Goal: Task Accomplishment & Management: Manage account settings

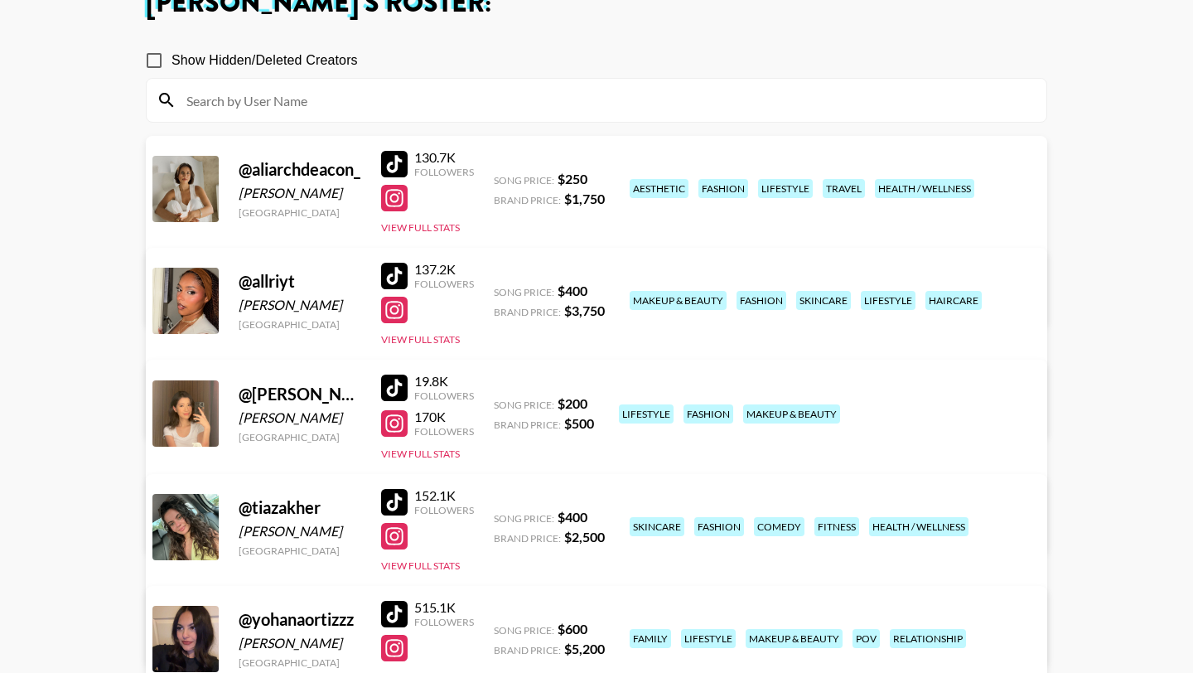
scroll to position [68, 0]
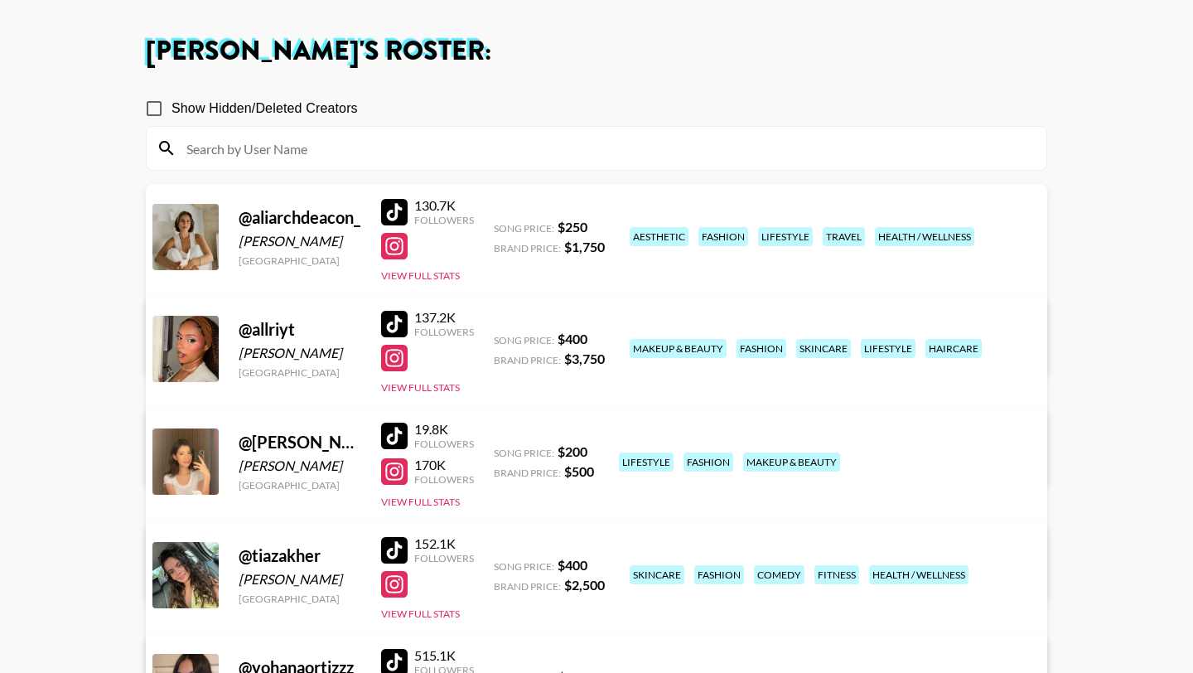
click at [399, 249] on div at bounding box center [394, 246] width 27 height 27
click at [602, 338] on link "View/Edit Details" at bounding box center [389, 346] width 427 height 17
click at [398, 201] on div at bounding box center [394, 212] width 27 height 27
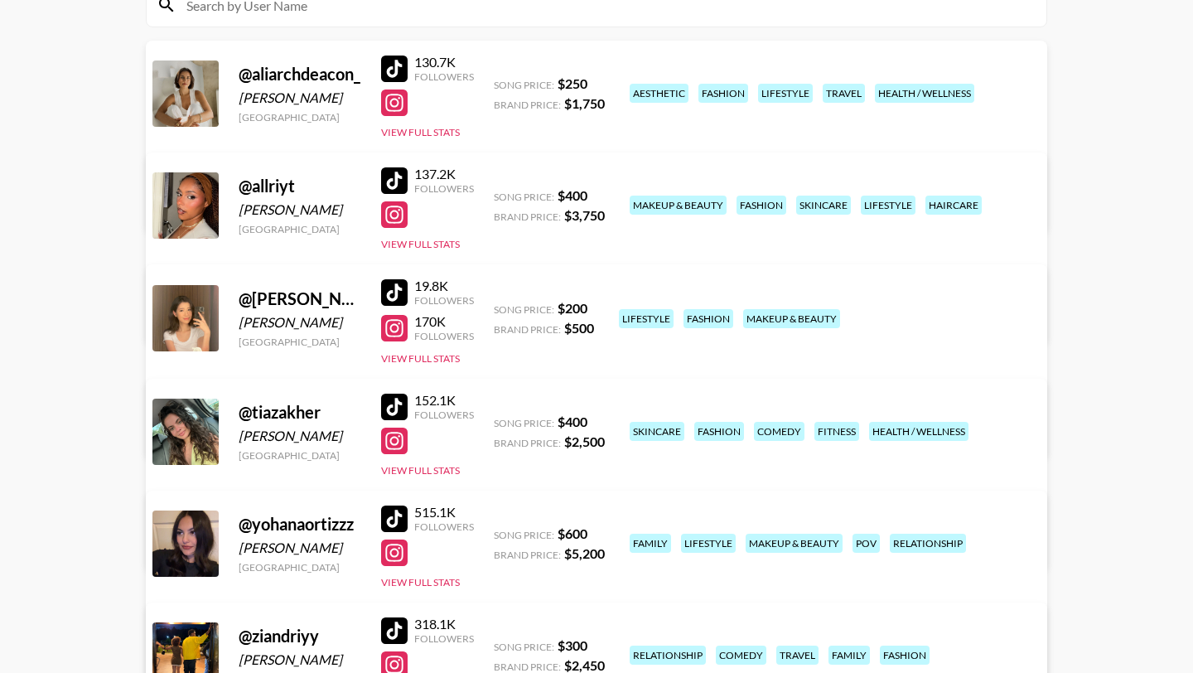
scroll to position [359, 0]
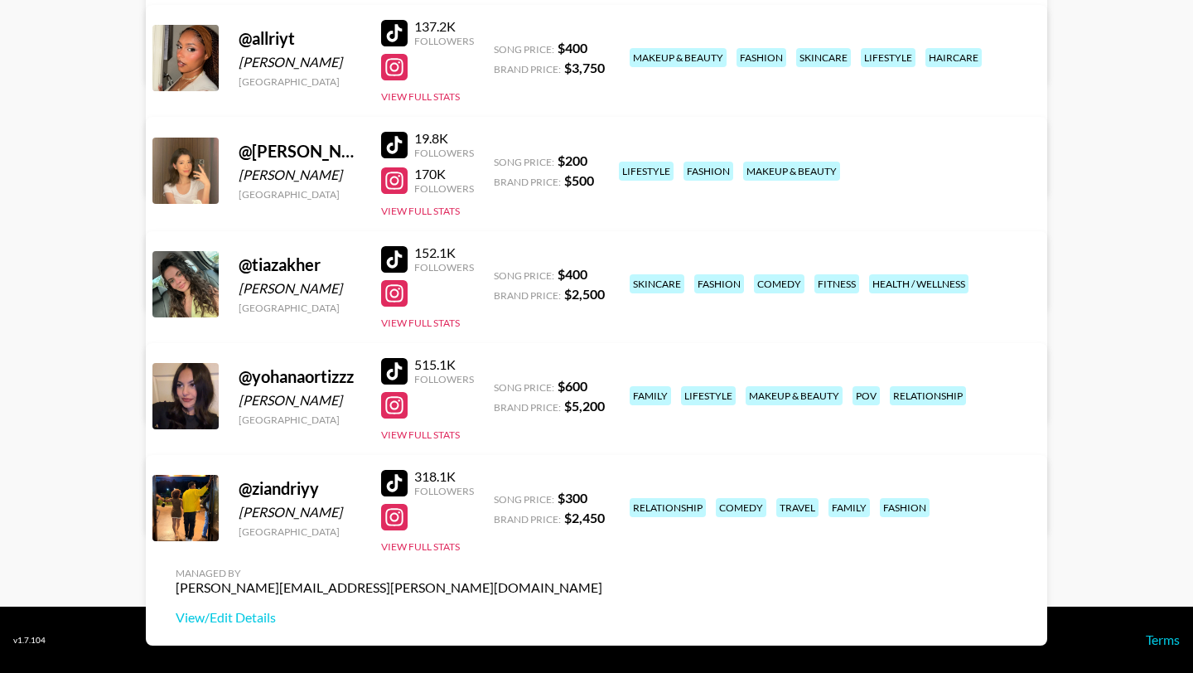
click at [398, 516] on div at bounding box center [394, 517] width 27 height 27
click at [403, 484] on div at bounding box center [394, 483] width 27 height 27
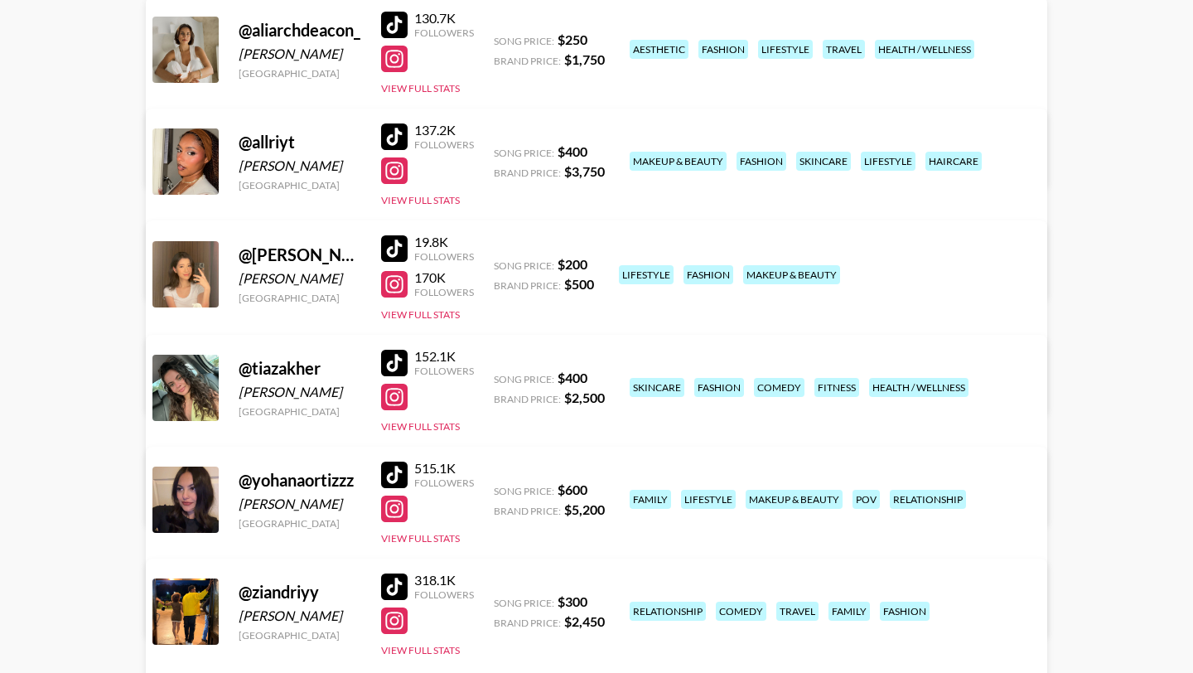
scroll to position [0, 0]
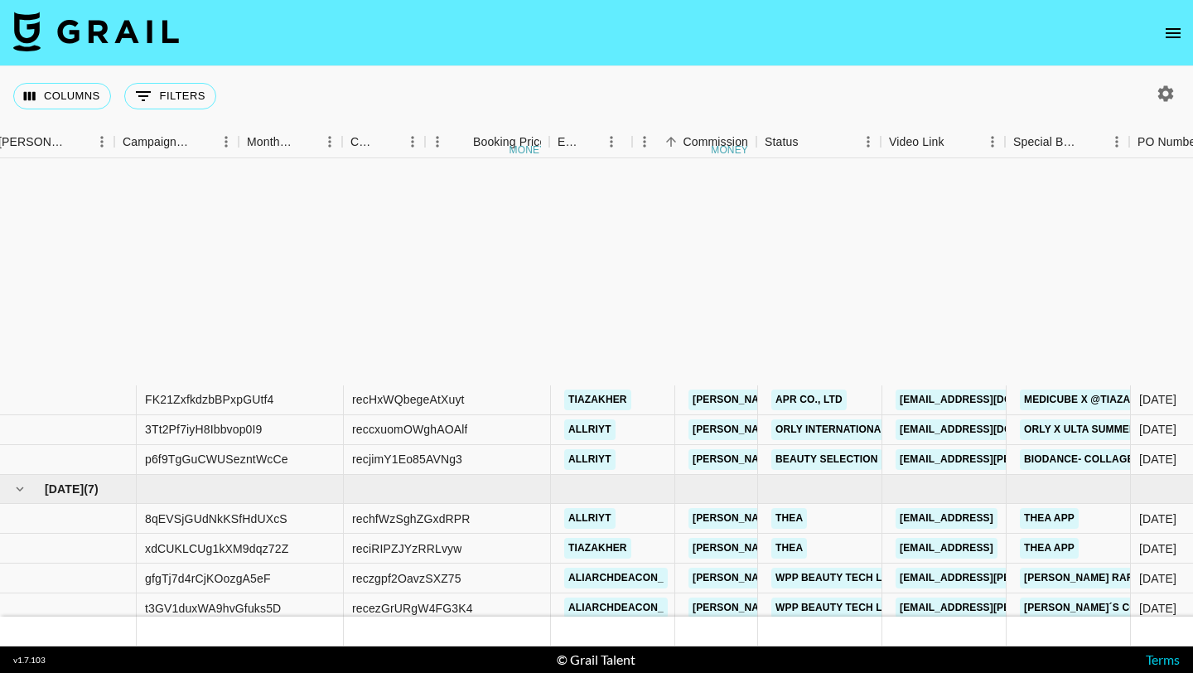
scroll to position [298, 892]
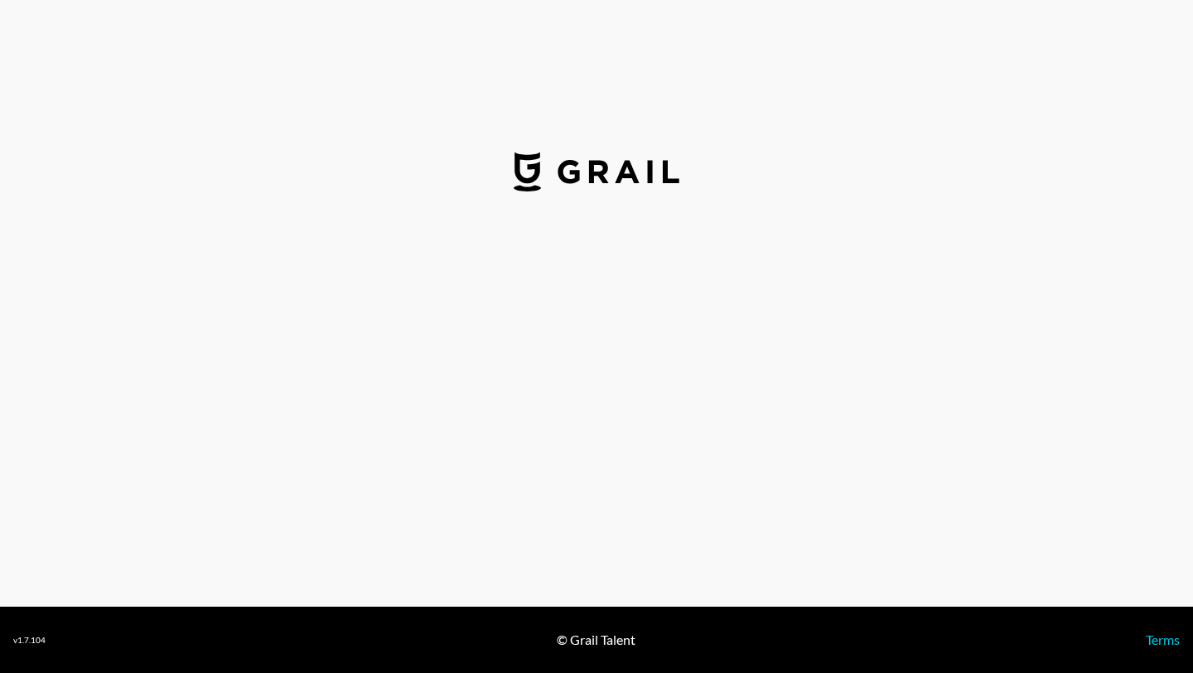
select select "USD"
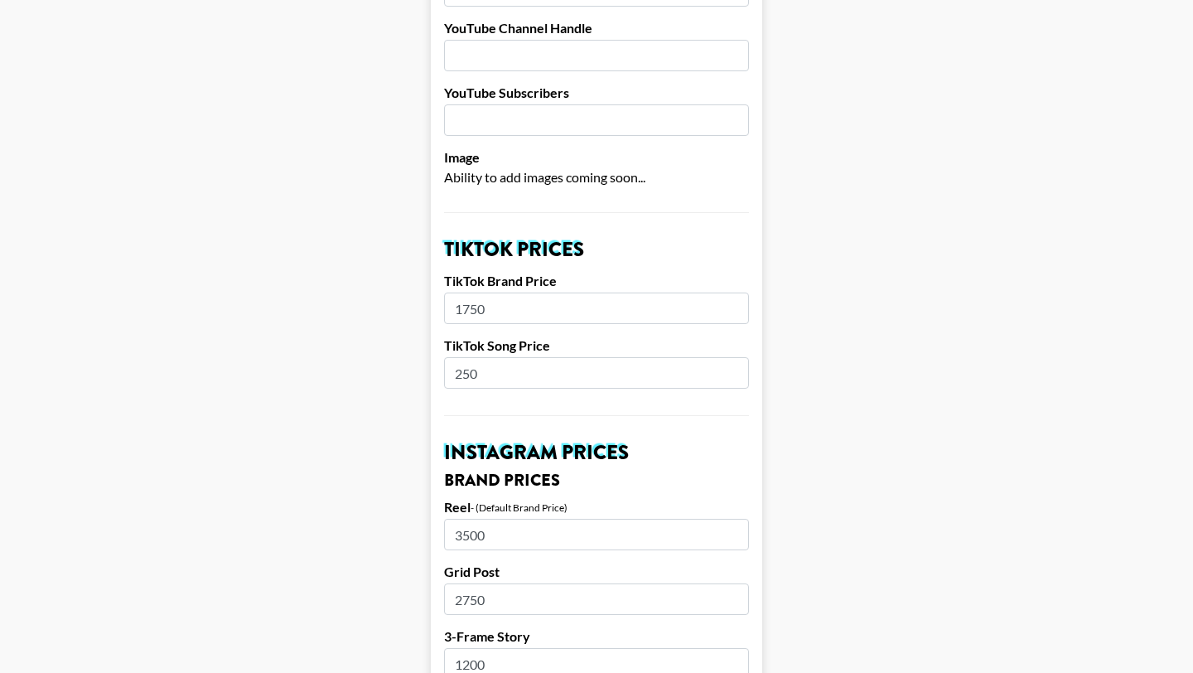
scroll to position [494, 0]
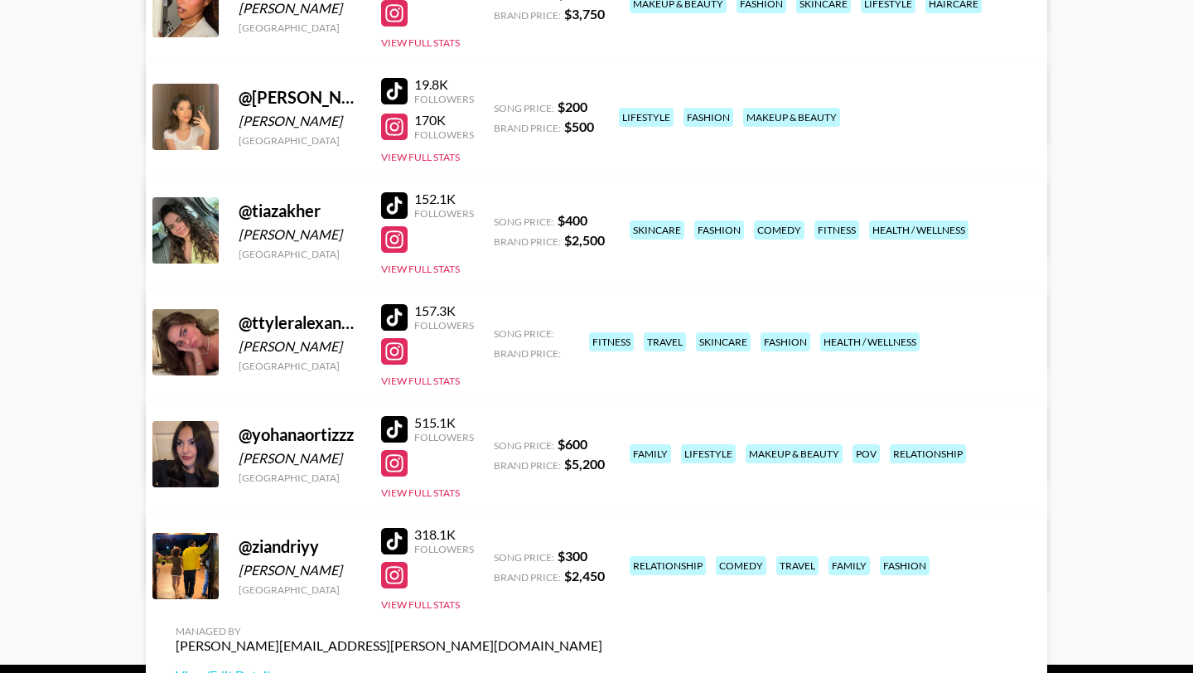
scroll to position [415, 0]
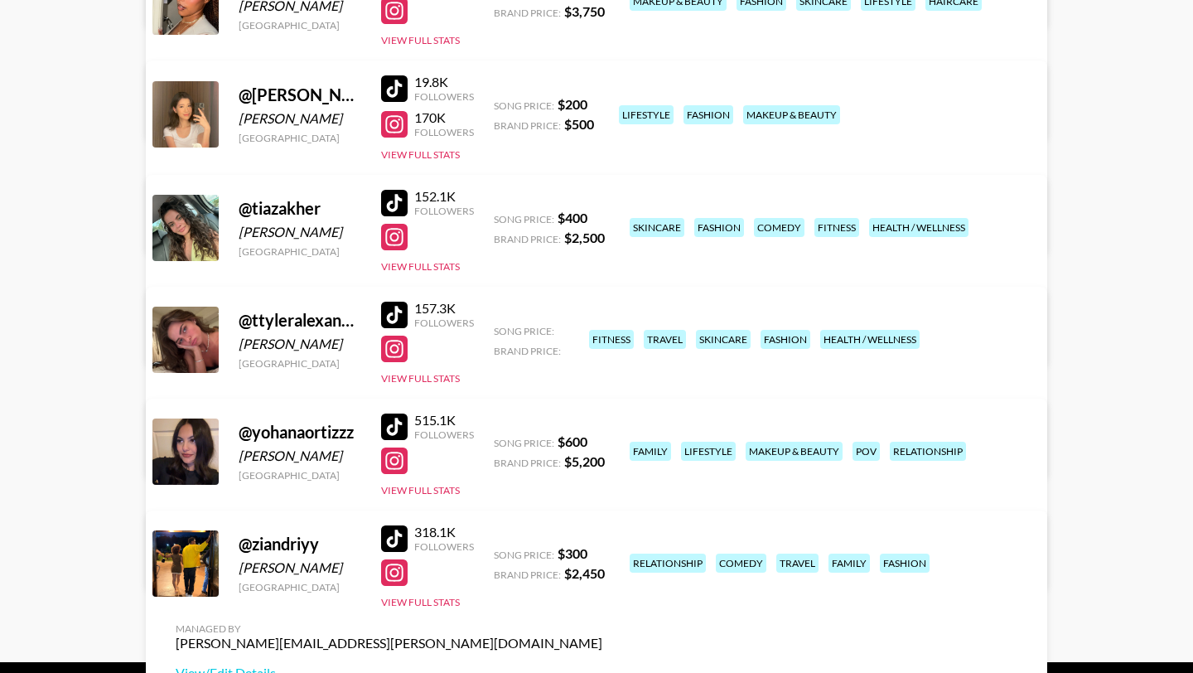
click at [602, 441] on link "View/Edit Details" at bounding box center [389, 449] width 427 height 17
click at [393, 315] on div at bounding box center [394, 314] width 27 height 27
click at [395, 350] on div at bounding box center [394, 348] width 27 height 27
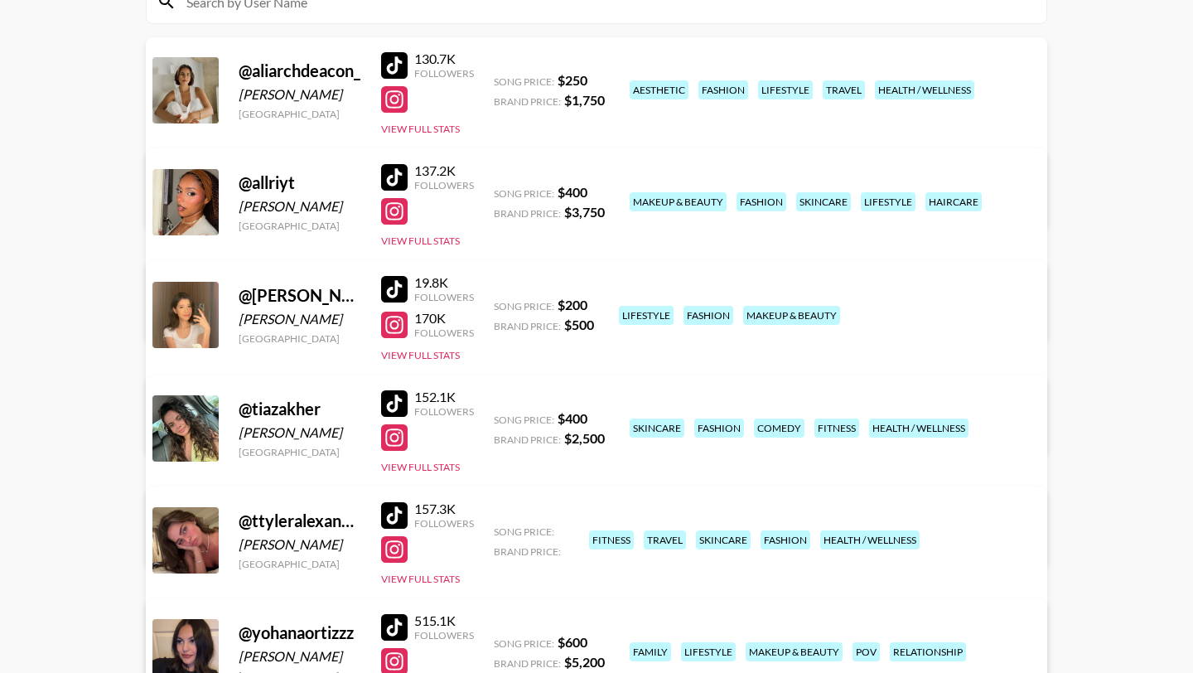
scroll to position [203, 0]
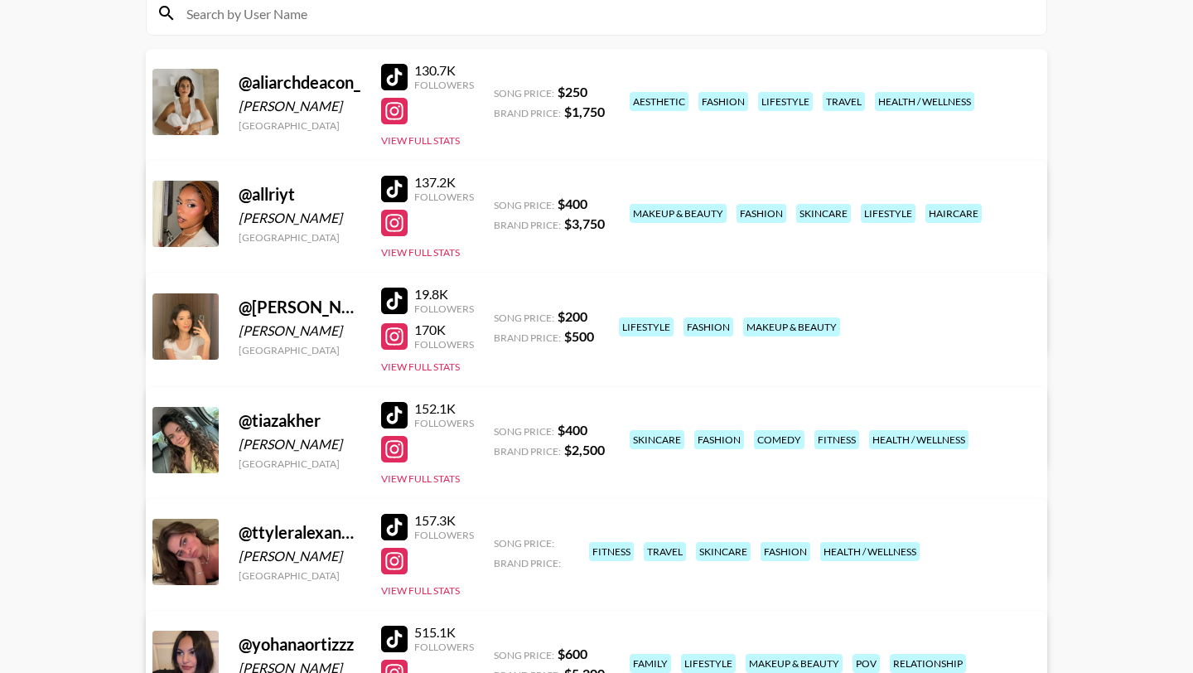
click at [394, 185] on div at bounding box center [394, 189] width 27 height 27
click at [602, 315] on link "View/Edit Details" at bounding box center [389, 323] width 427 height 17
click at [450, 250] on button "View Full Stats" at bounding box center [420, 252] width 79 height 12
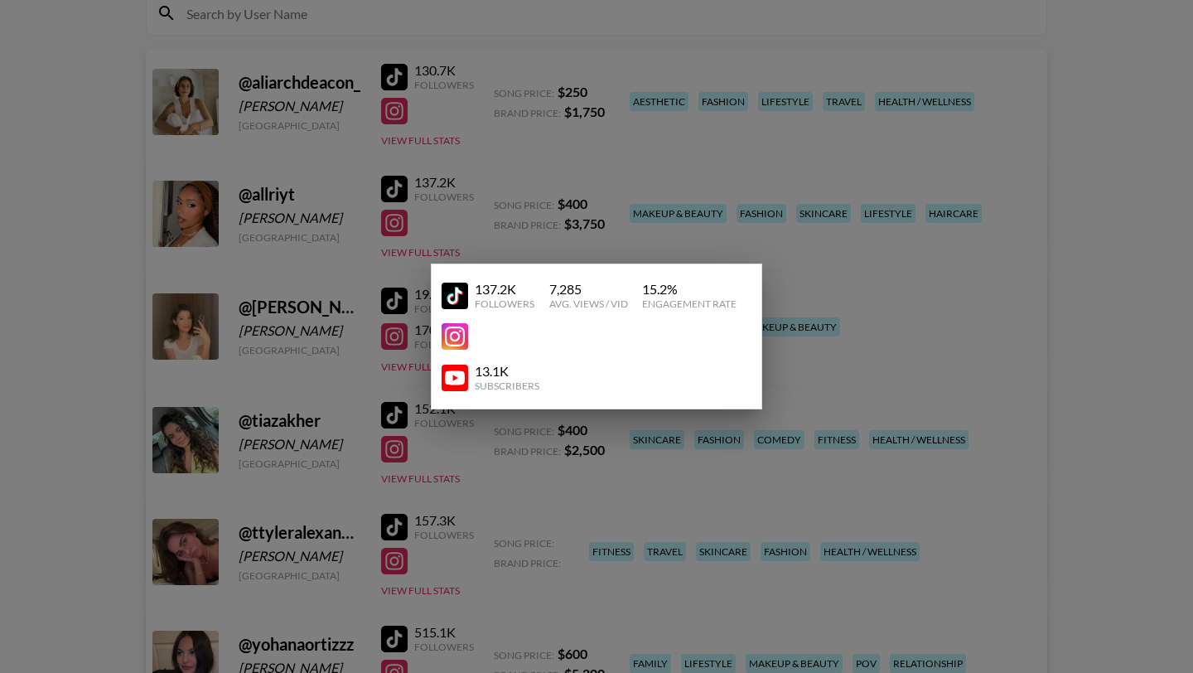
click at [1, 354] on div at bounding box center [596, 336] width 1193 height 673
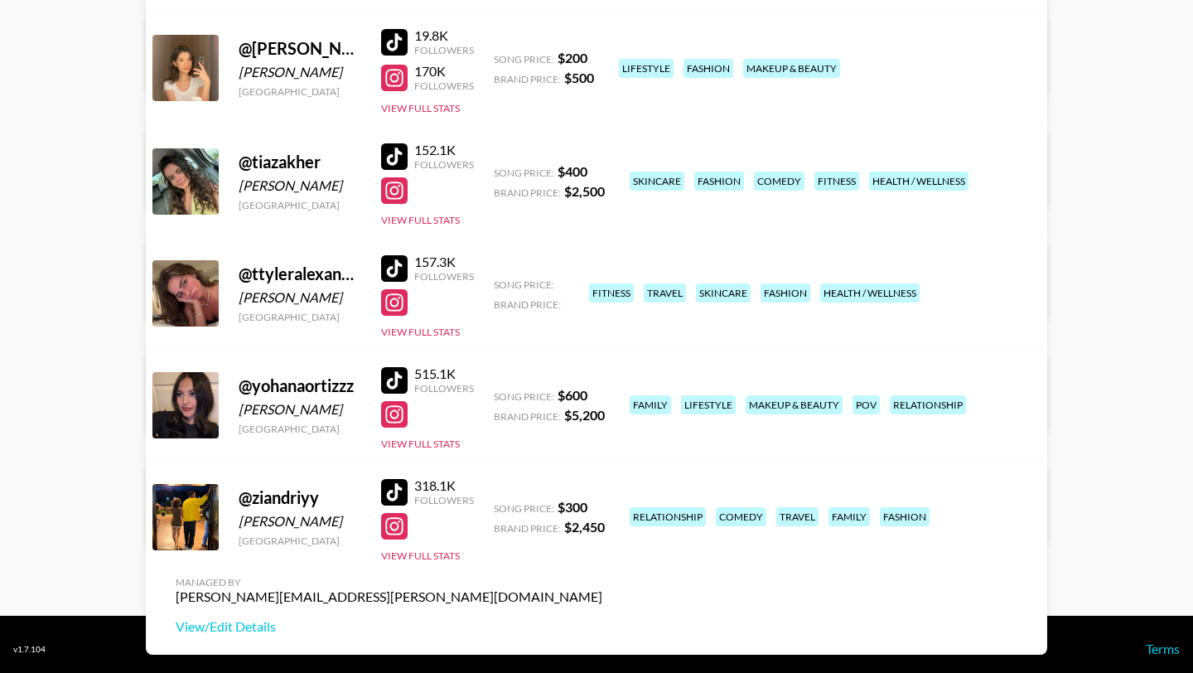
scroll to position [470, 0]
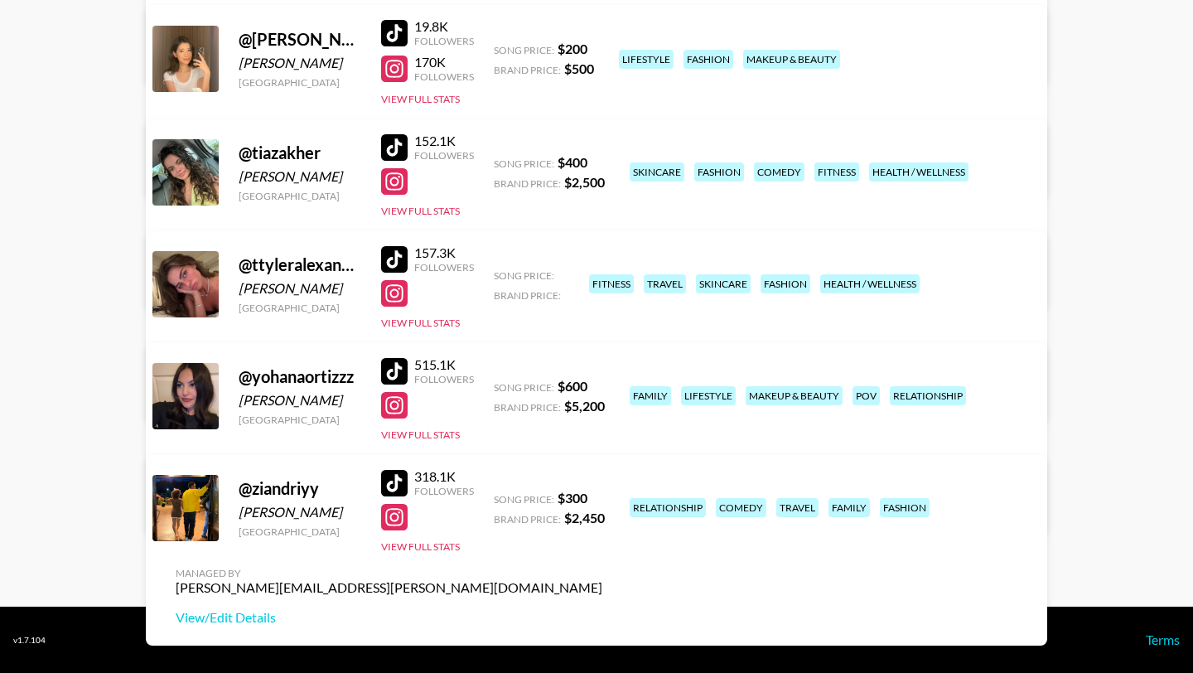
click at [396, 369] on div at bounding box center [394, 371] width 27 height 27
click at [401, 408] on div at bounding box center [394, 405] width 27 height 27
click at [602, 497] on link "View/Edit Details" at bounding box center [389, 505] width 427 height 17
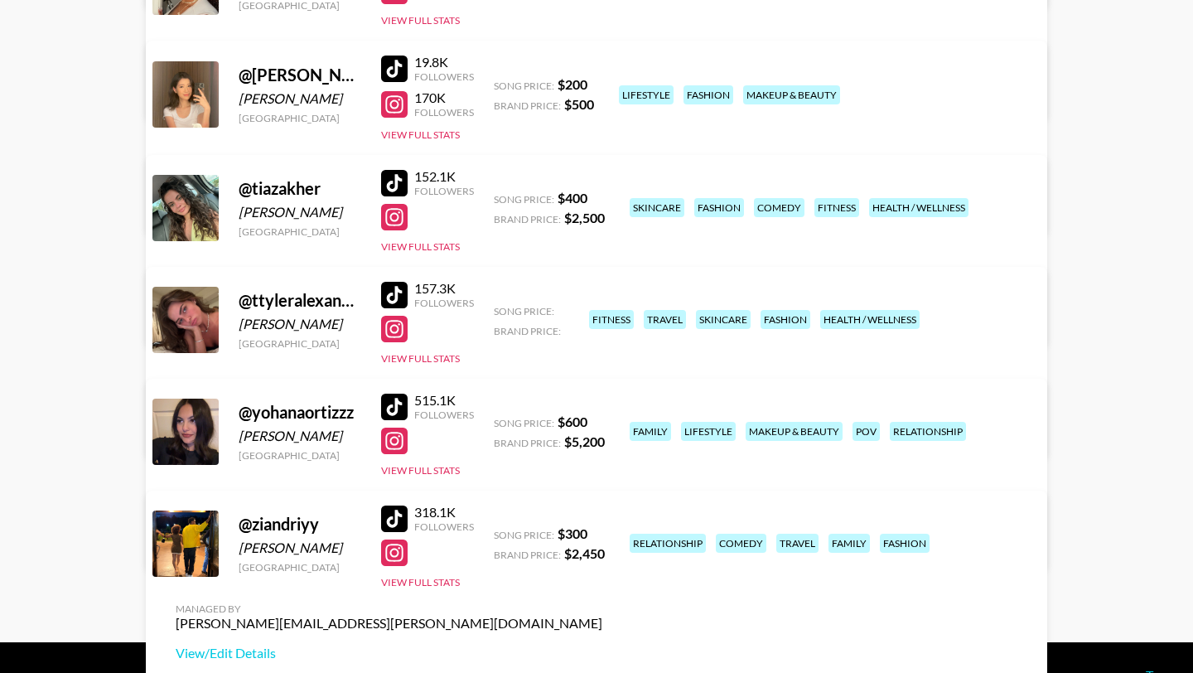
scroll to position [412, 0]
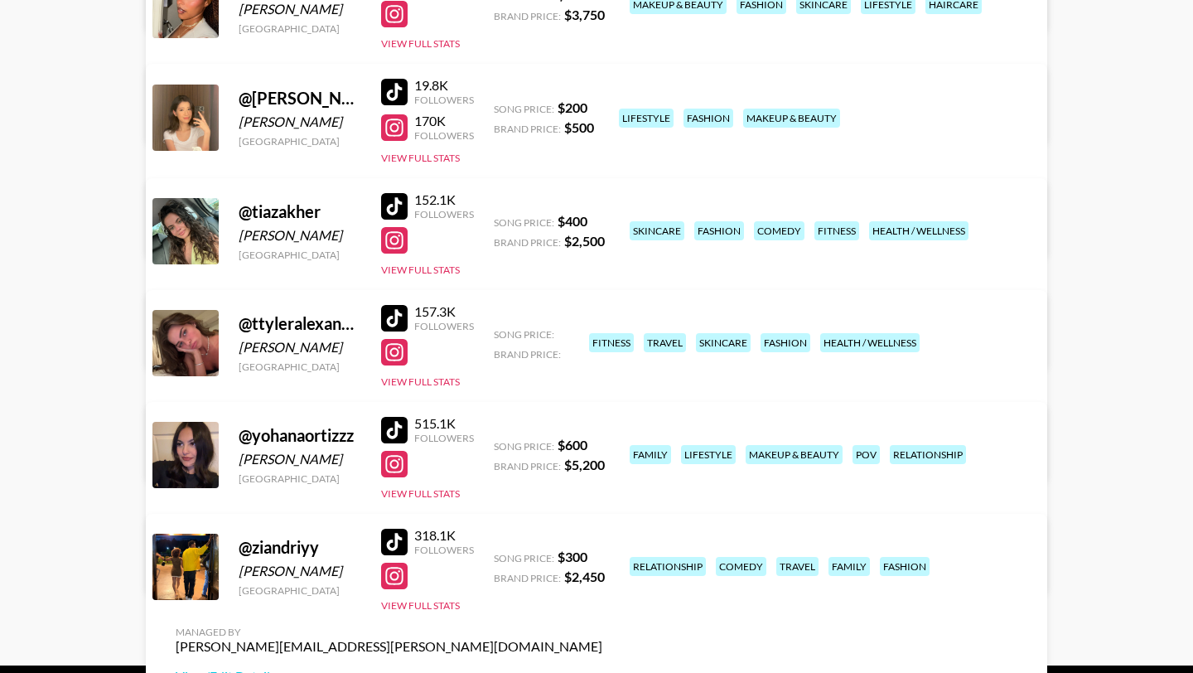
click at [398, 321] on div at bounding box center [394, 318] width 27 height 27
click at [401, 204] on div at bounding box center [394, 206] width 27 height 27
click at [388, 244] on div at bounding box center [394, 240] width 27 height 27
click at [398, 91] on div at bounding box center [394, 92] width 27 height 27
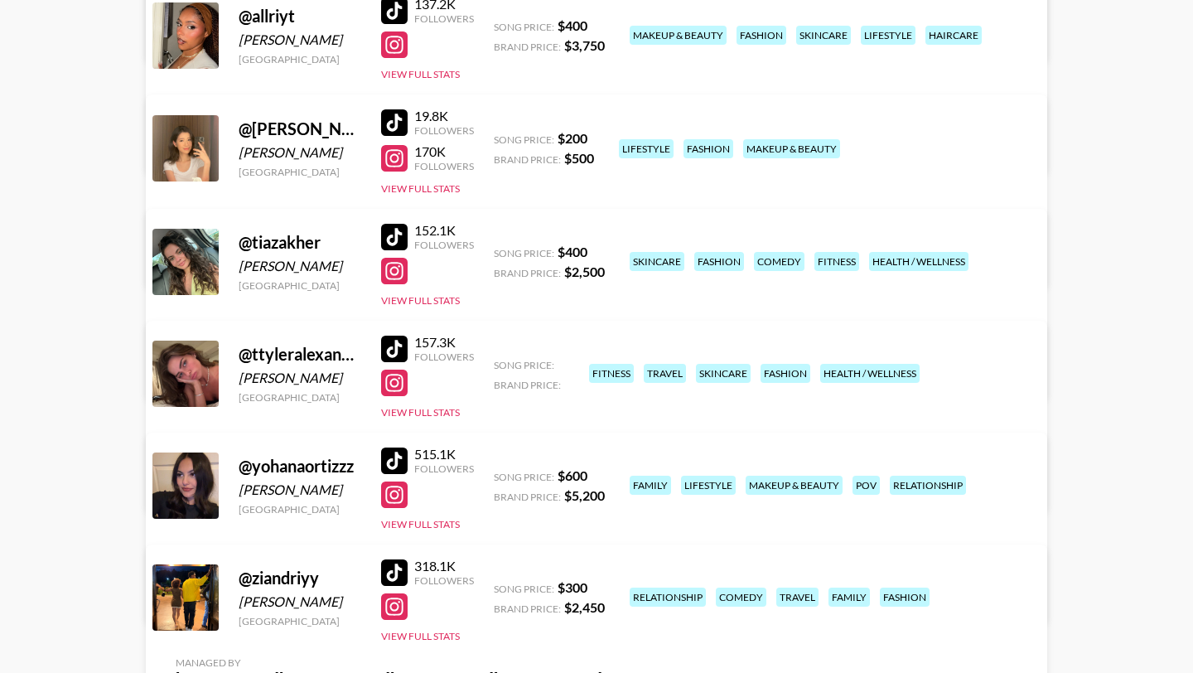
scroll to position [380, 0]
click at [390, 568] on div at bounding box center [394, 573] width 27 height 27
click at [402, 600] on div at bounding box center [394, 607] width 27 height 27
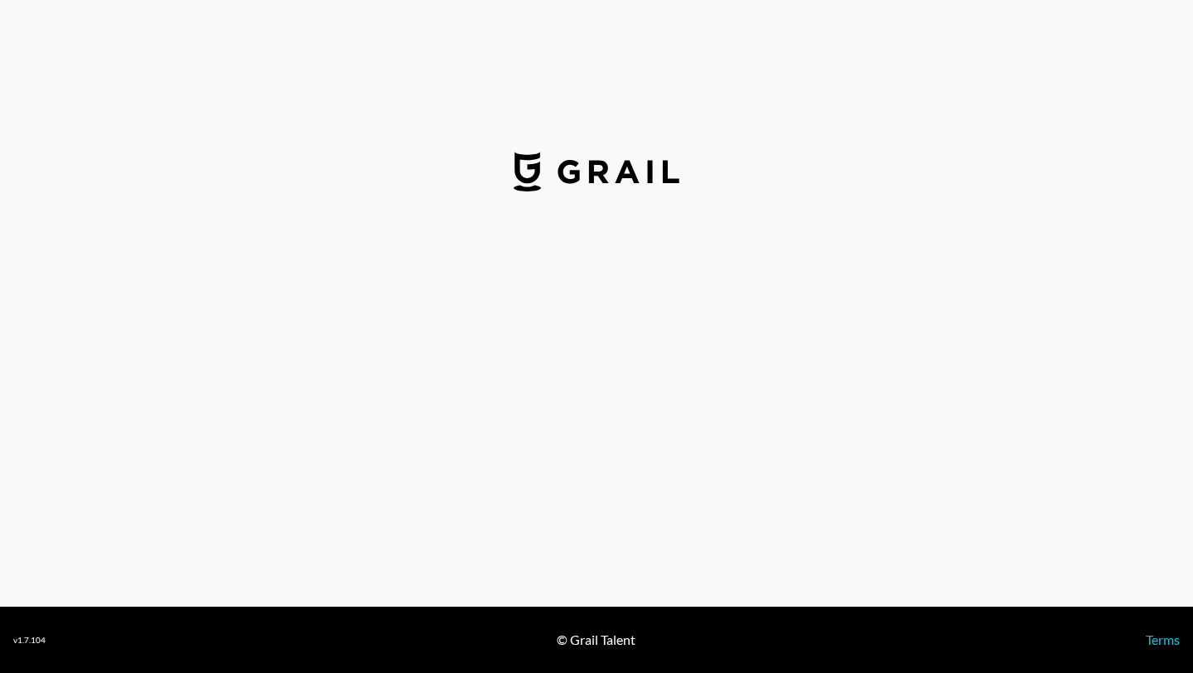
select select "USD"
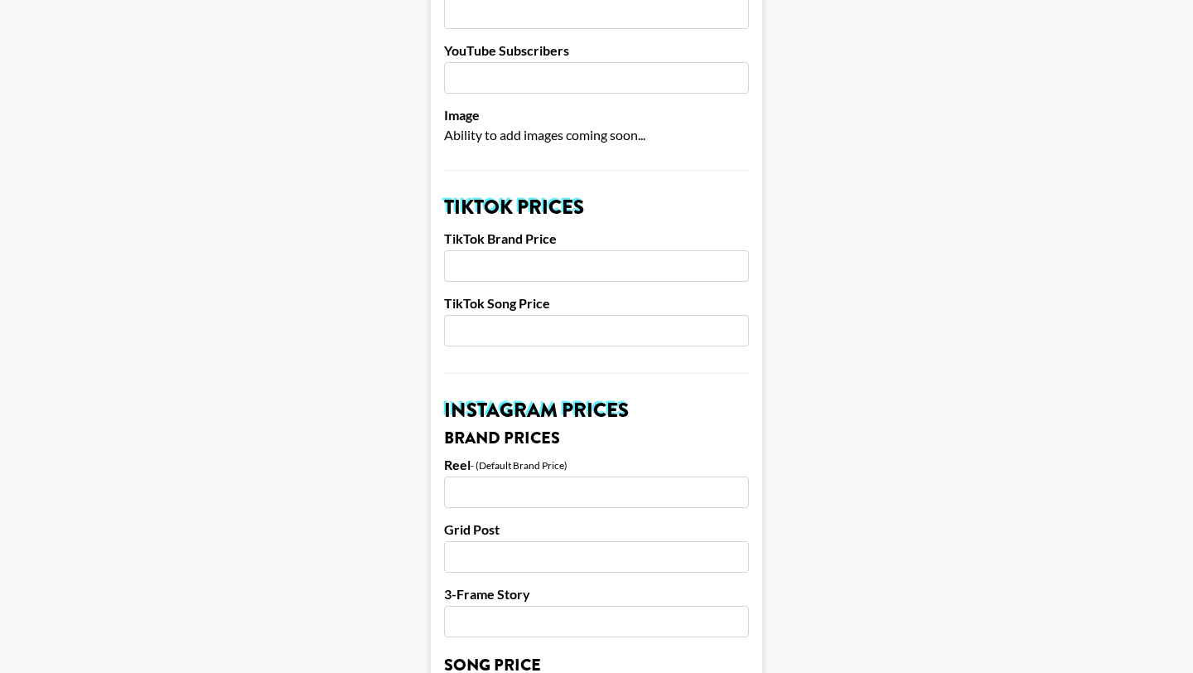
scroll to position [446, 0]
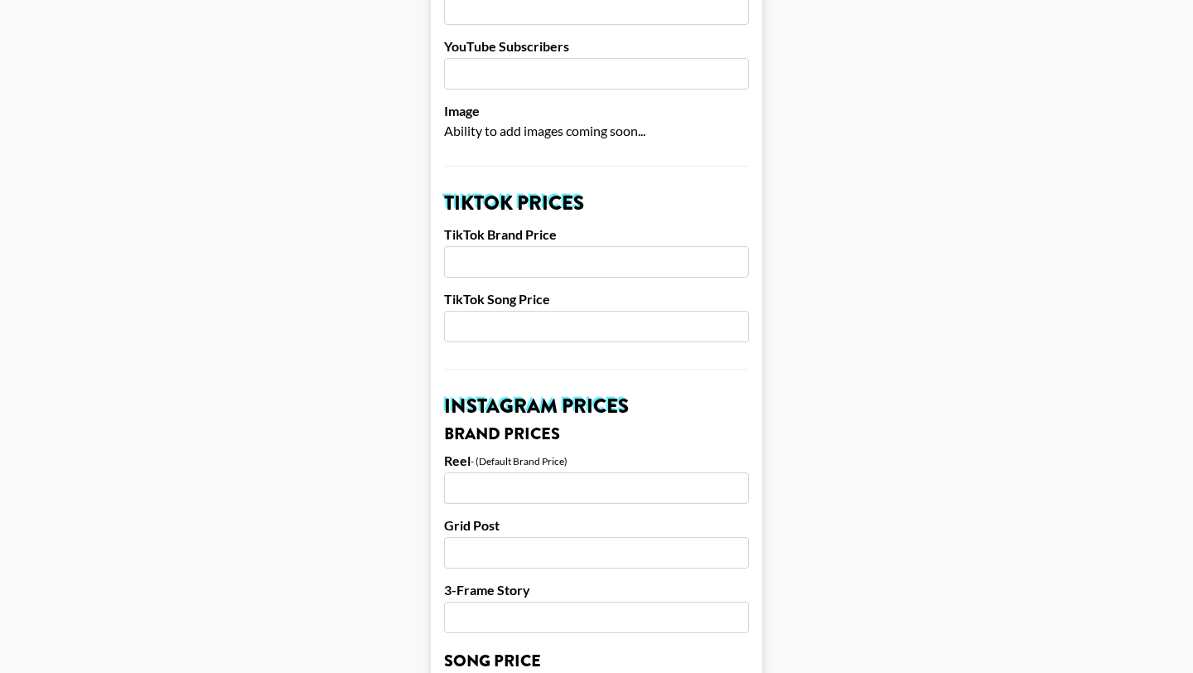
click at [601, 246] on input "number" at bounding box center [596, 261] width 305 height 31
type input "1750"
click at [598, 311] on input "number" at bounding box center [596, 326] width 305 height 31
type input "300"
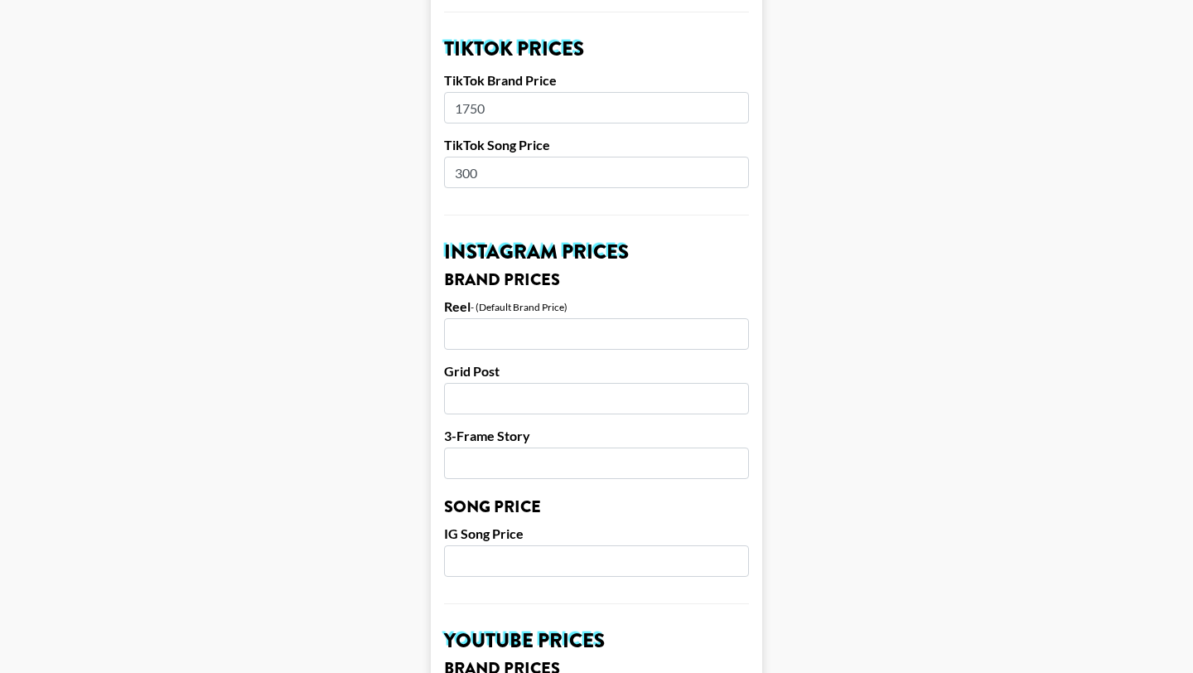
scroll to position [629, 0]
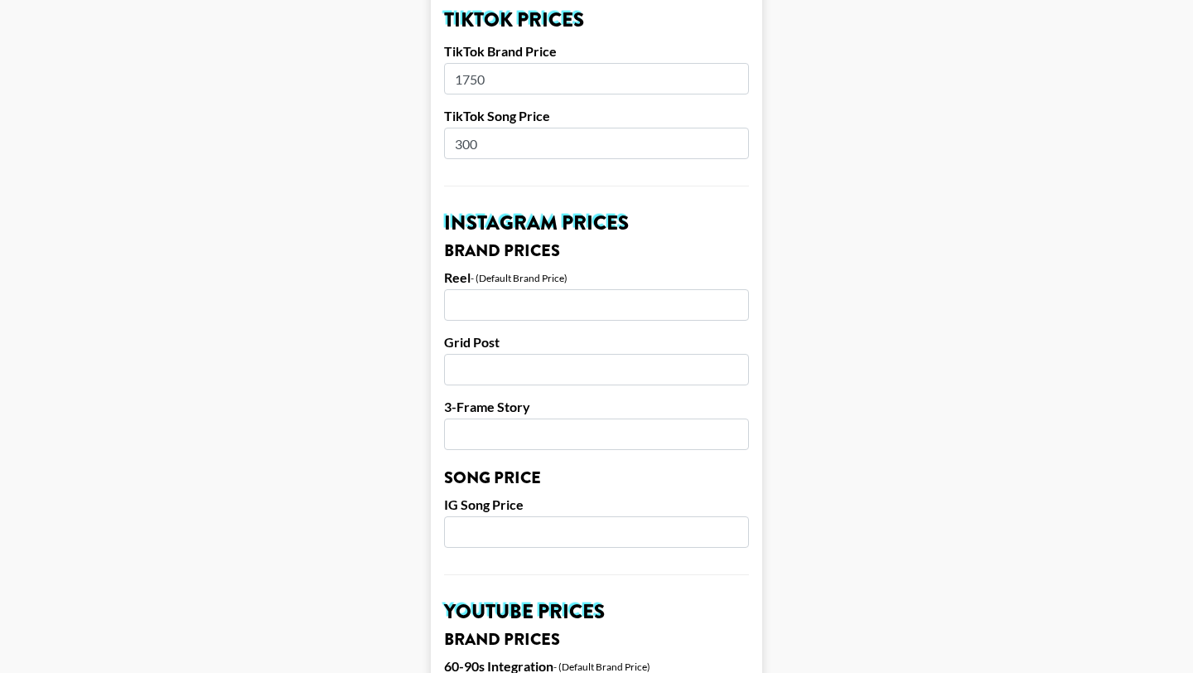
click at [515, 289] on input "number" at bounding box center [596, 304] width 305 height 31
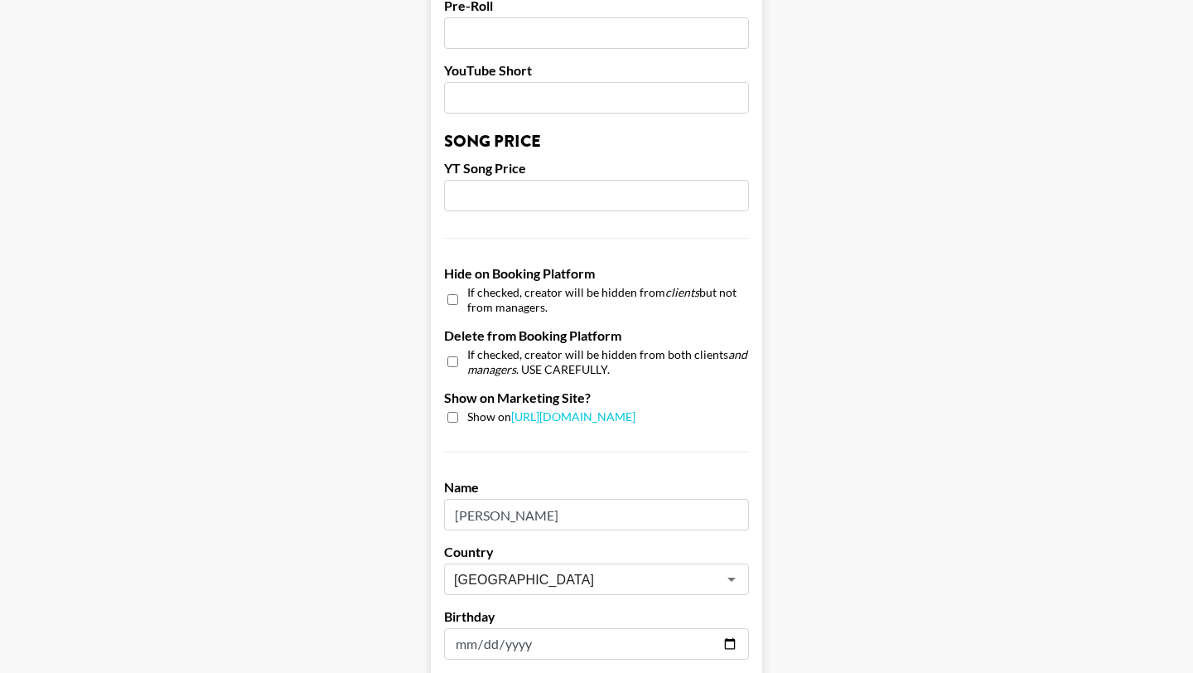
scroll to position [1575, 0]
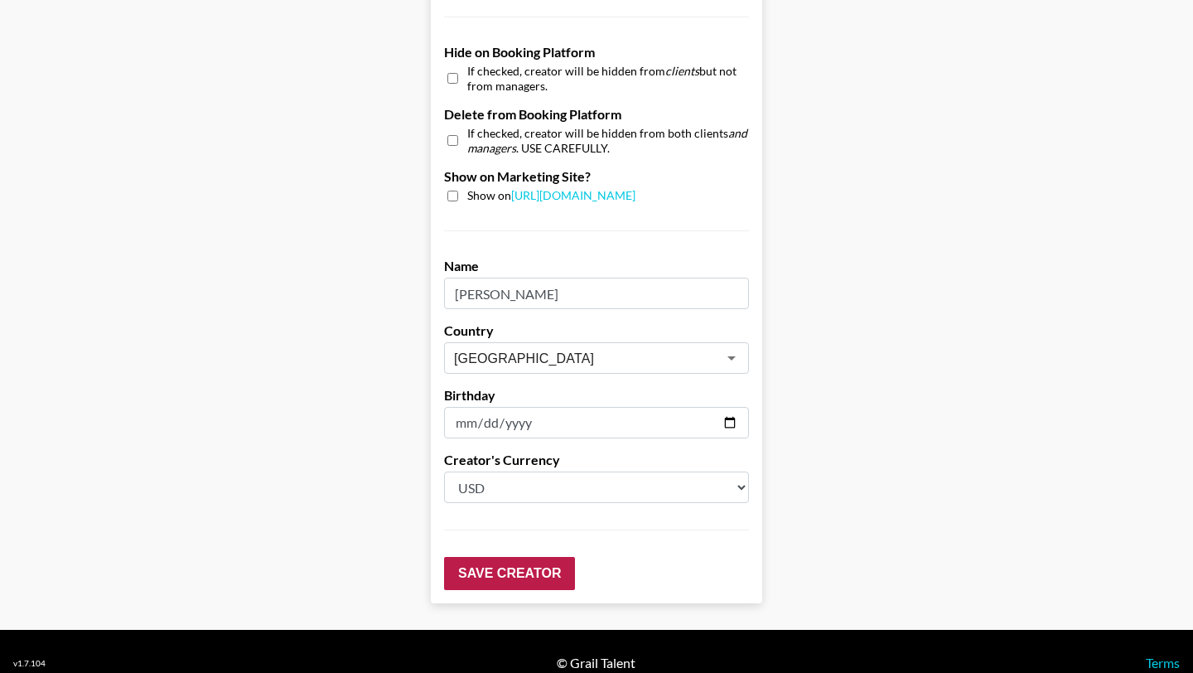
type input "500"
click at [523, 557] on input "Save Creator" at bounding box center [509, 573] width 131 height 33
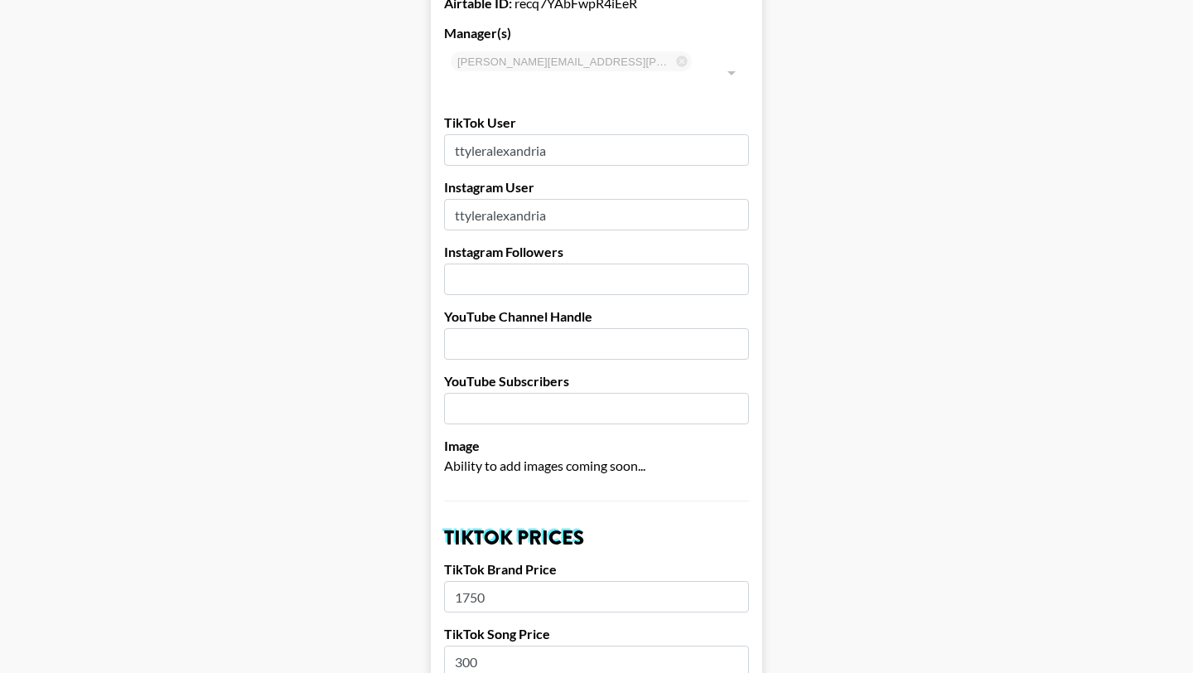
scroll to position [448, 0]
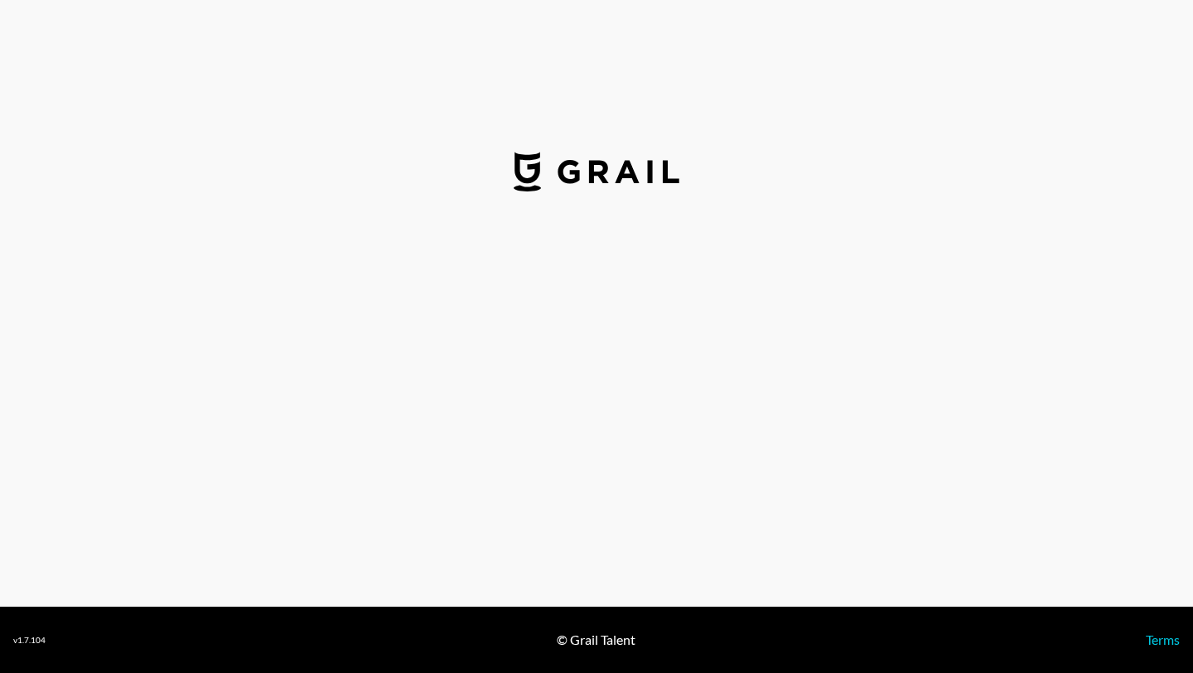
select select "USD"
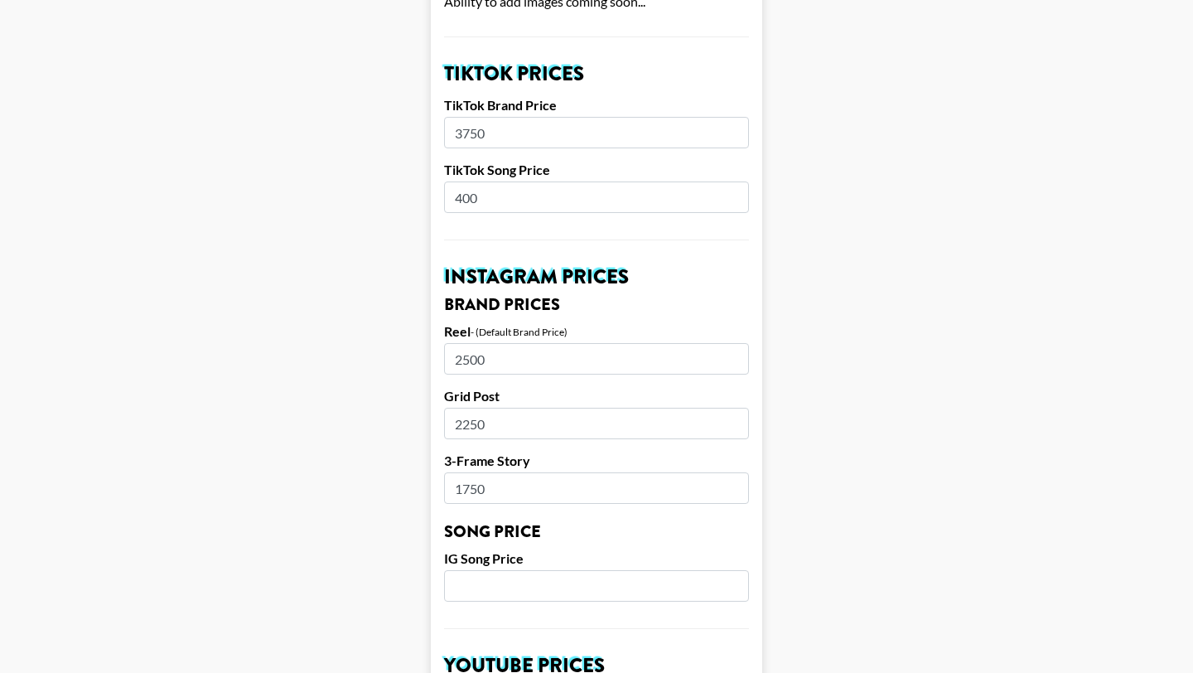
scroll to position [553, 0]
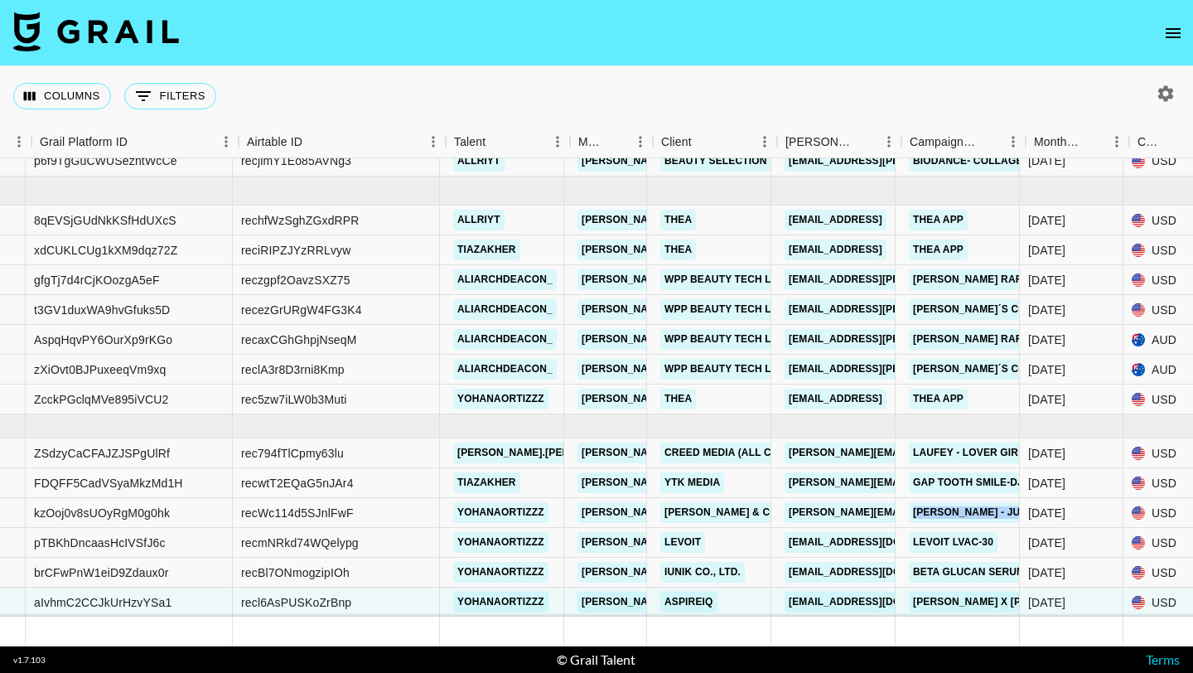
scroll to position [298, 104]
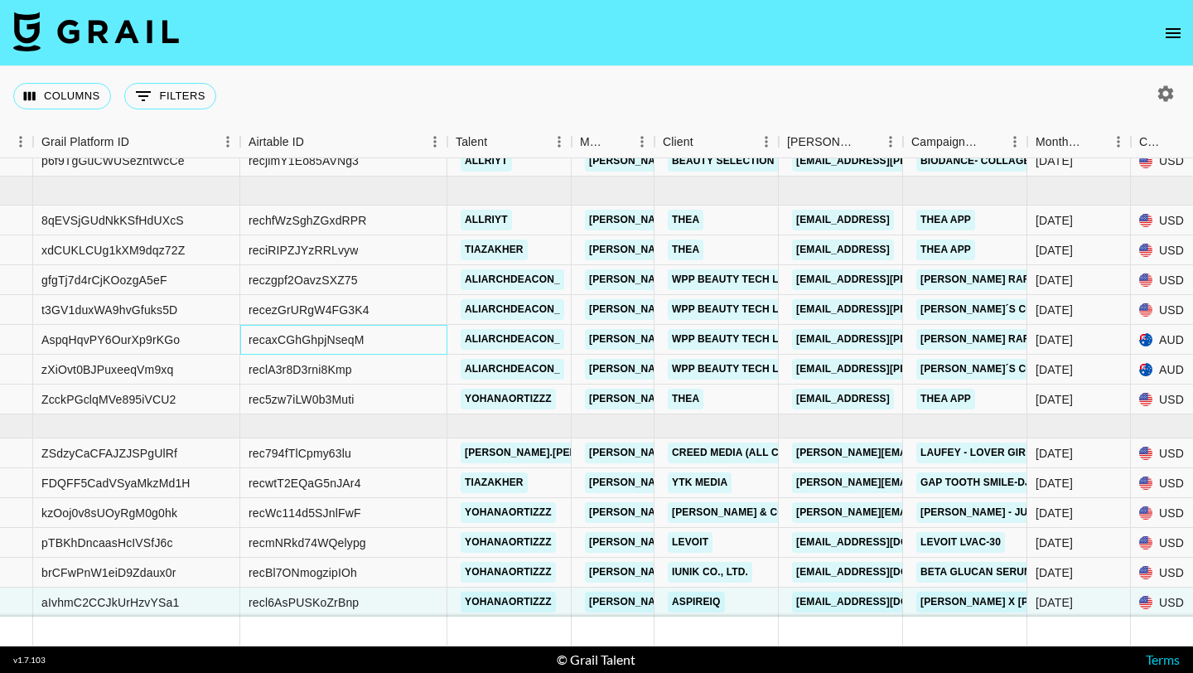
click at [359, 335] on div "recaxCGhGhpjNseqM" at bounding box center [306, 339] width 116 height 17
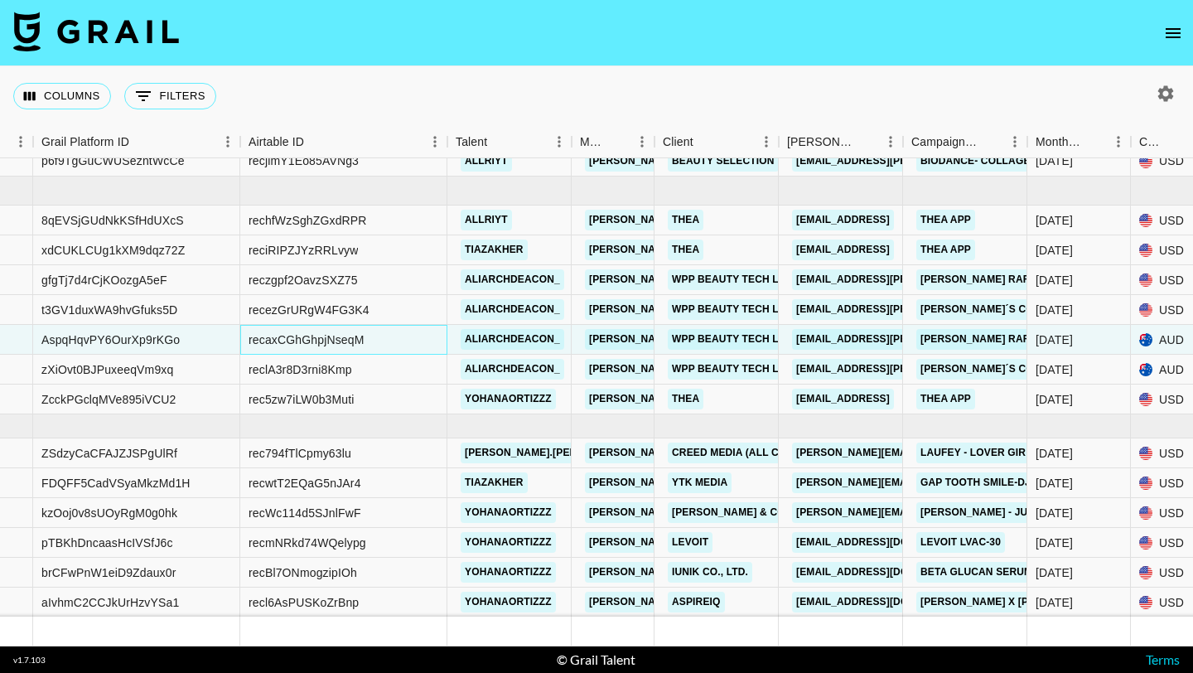
click at [373, 336] on div "recaxCGhGhpjNseqM" at bounding box center [343, 340] width 207 height 30
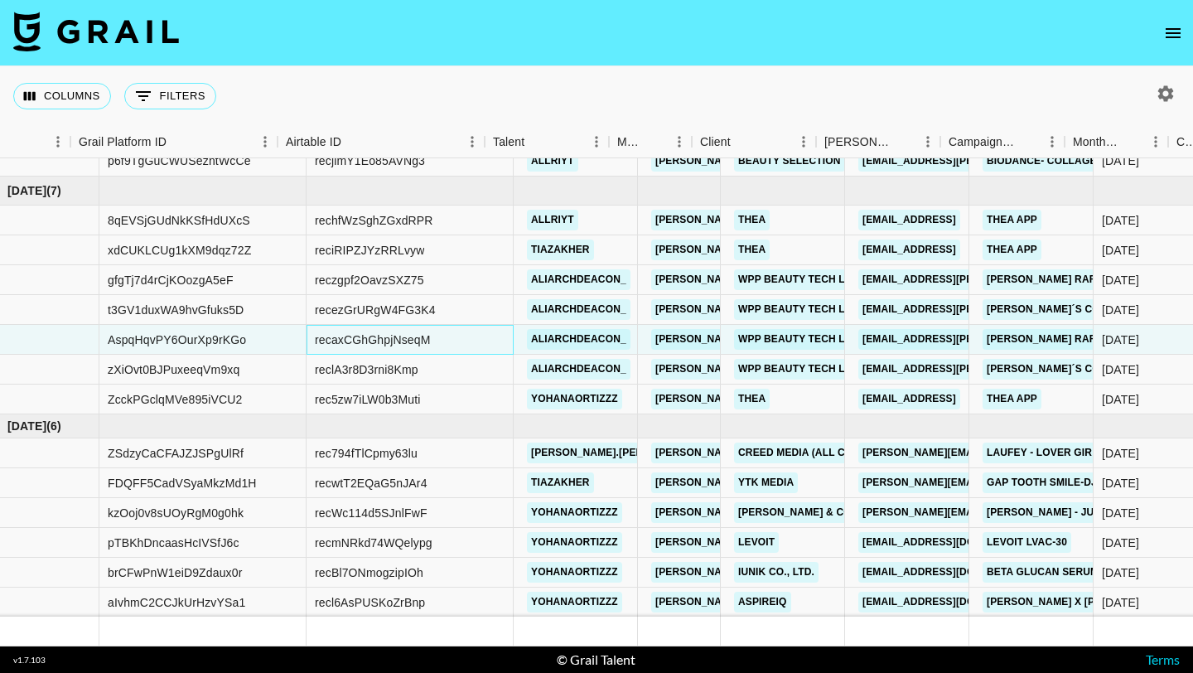
scroll to position [298, 28]
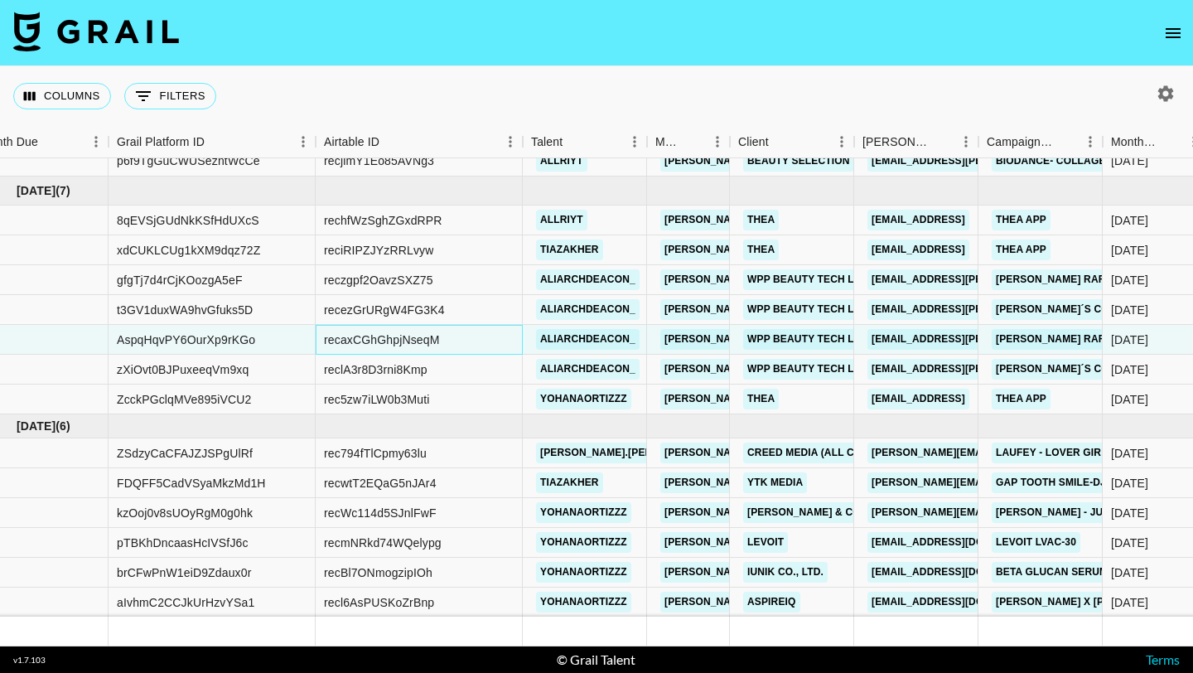
click at [440, 339] on div "recaxCGhGhpjNseqM" at bounding box center [419, 340] width 207 height 30
drag, startPoint x: 437, startPoint y: 340, endPoint x: 355, endPoint y: 340, distance: 82.0
click at [355, 340] on div "recaxCGhGhpjNseqM" at bounding box center [382, 339] width 116 height 17
copy div "recaxCGhGhpjNseqM"
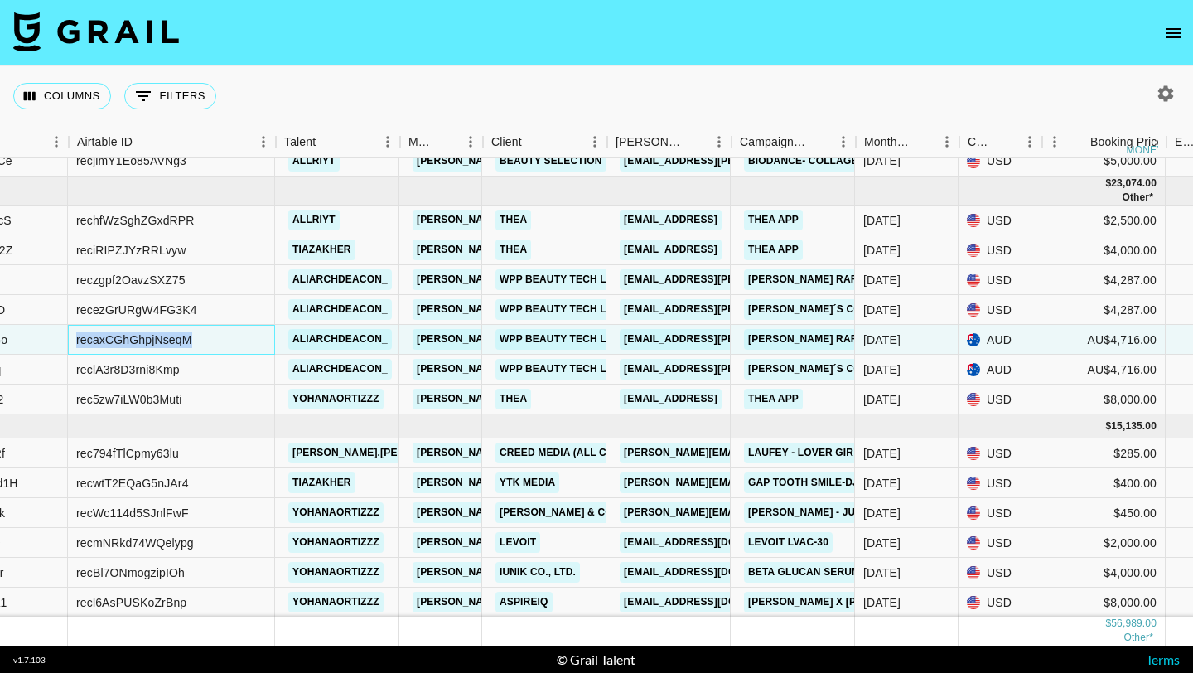
scroll to position [298, 273]
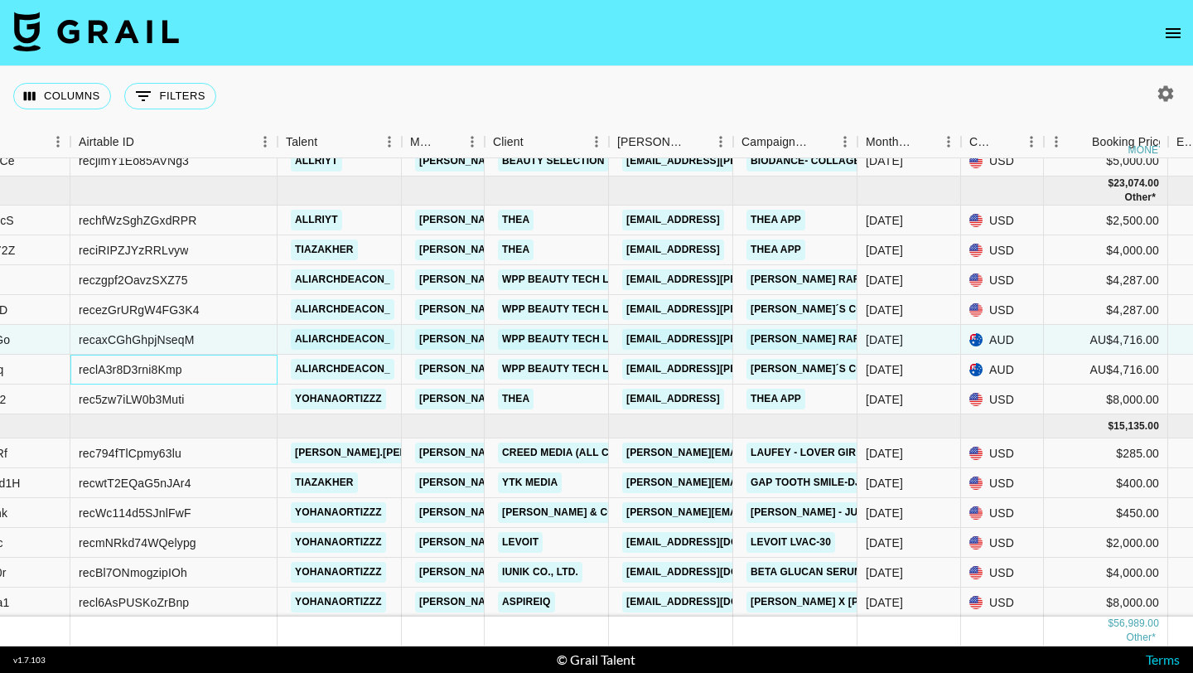
click at [195, 370] on div "reclA3r8D3rni8Kmp" at bounding box center [173, 370] width 207 height 30
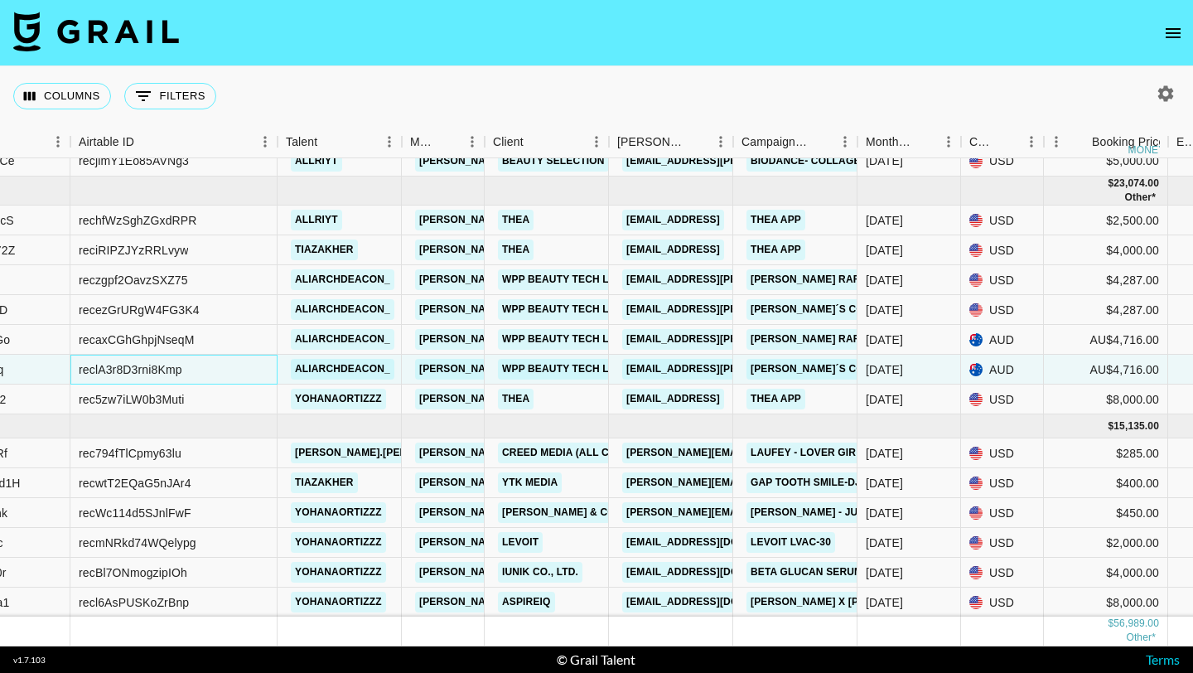
click at [163, 368] on div "reclA3r8D3rni8Kmp" at bounding box center [131, 369] width 104 height 17
copy div "reclA3r8D3rni8Kmp"
click at [551, 364] on link "WPP Beauty Tech Labs" at bounding box center [566, 369] width 137 height 21
click at [683, 335] on link "cheska.acosta@wppmedia.com" at bounding box center [757, 339] width 270 height 21
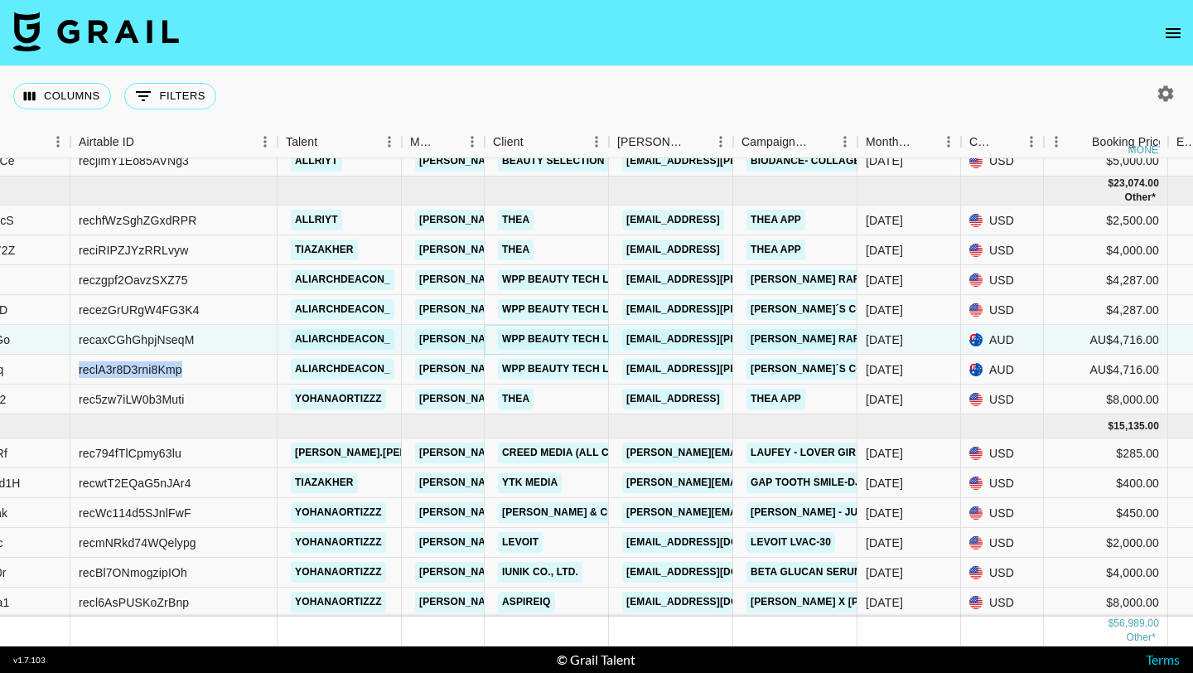
click at [555, 338] on link "WPP Beauty Tech Labs" at bounding box center [566, 339] width 137 height 21
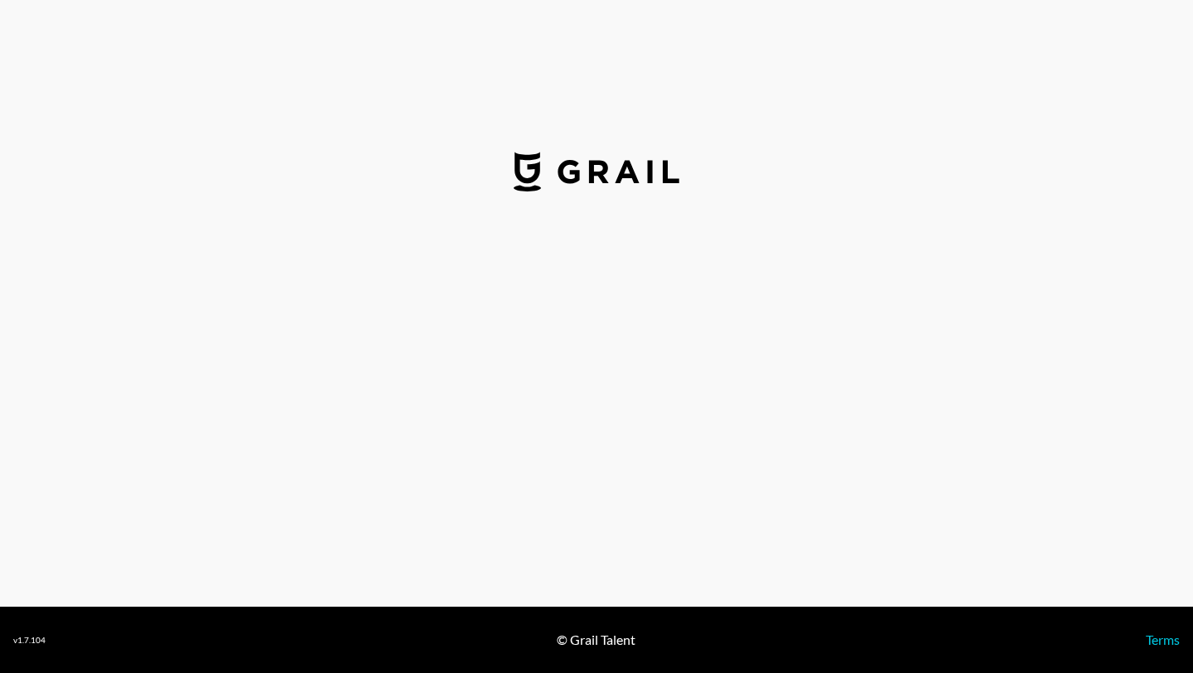
select select "USD"
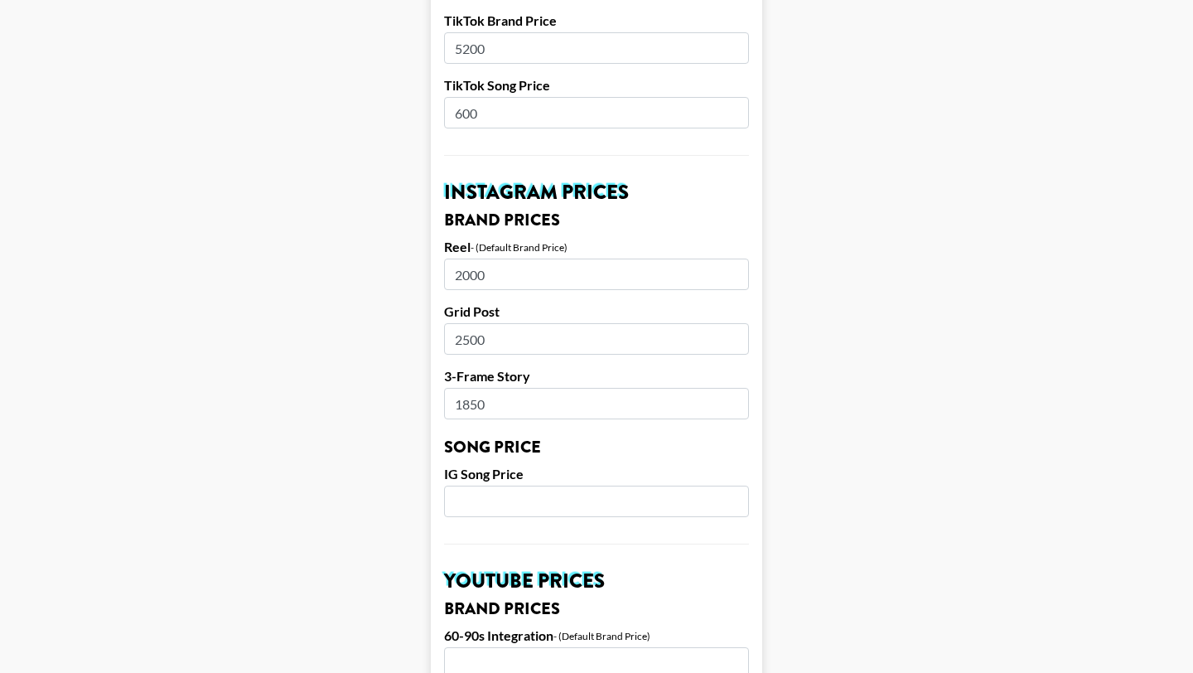
scroll to position [666, 0]
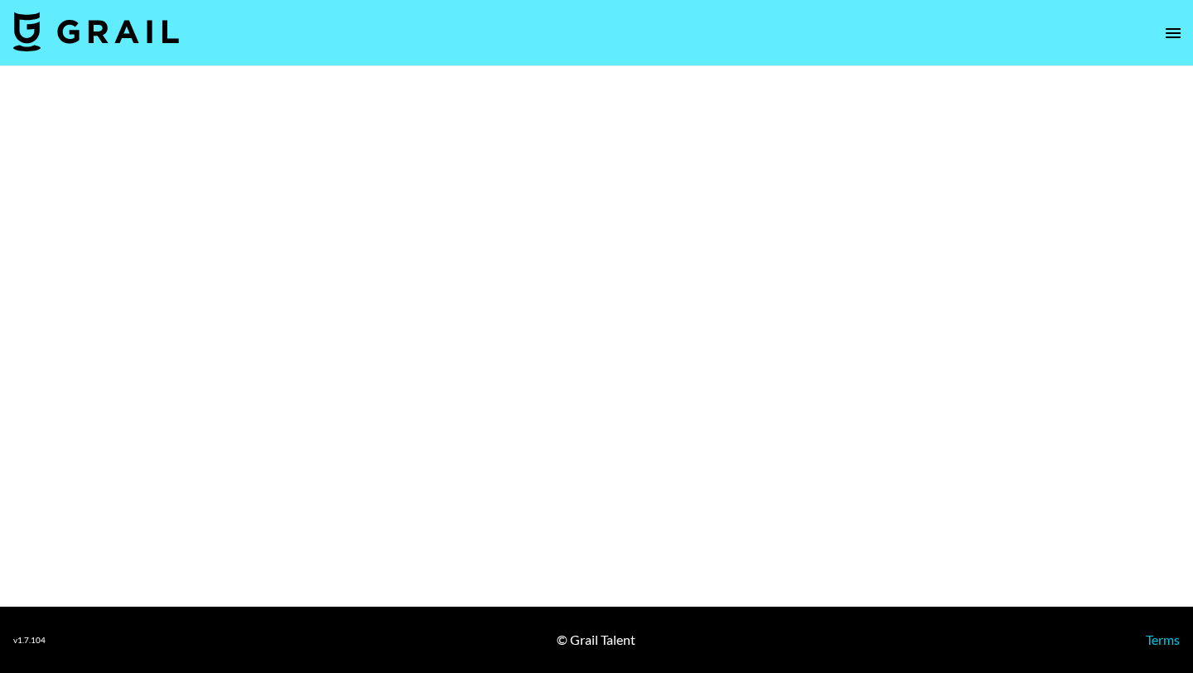
select select "Brand"
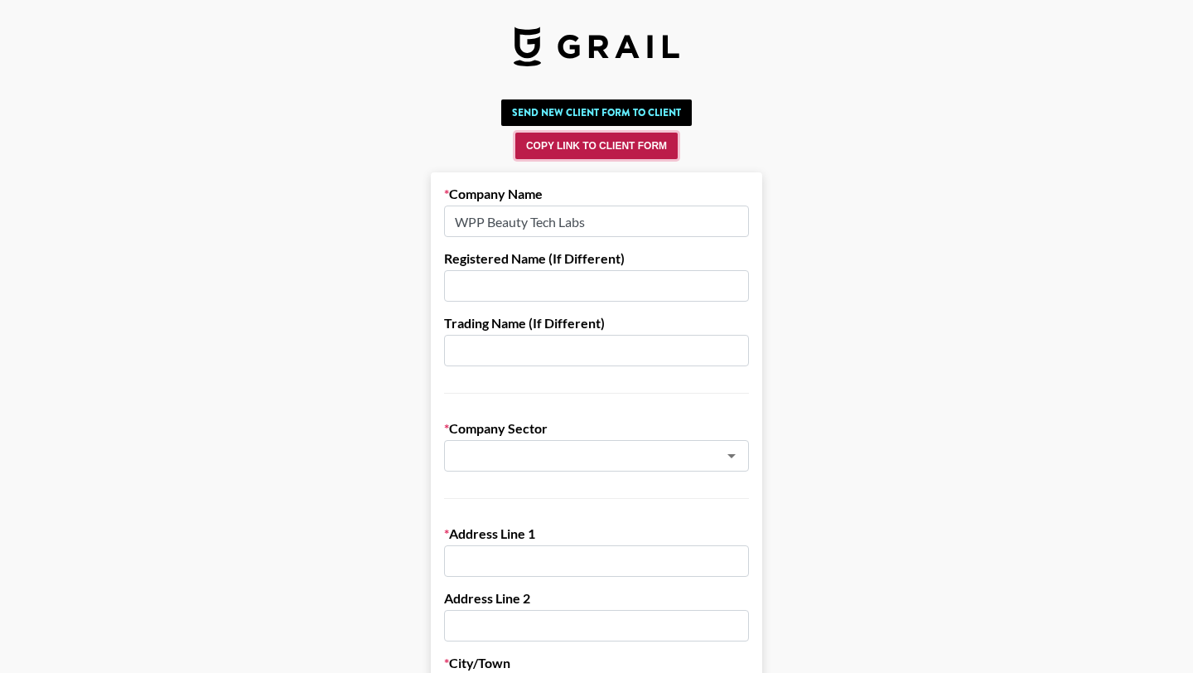
click at [620, 145] on button "Copy Link to Client Form" at bounding box center [596, 146] width 162 height 27
